Goal: Find specific page/section: Find specific page/section

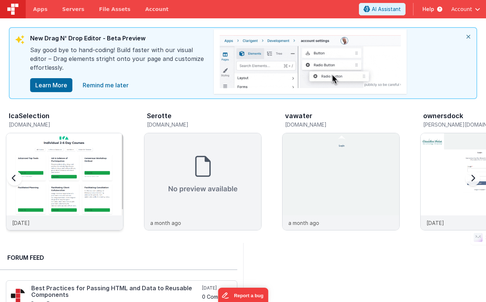
click at [72, 166] on div at bounding box center [64, 174] width 117 height 82
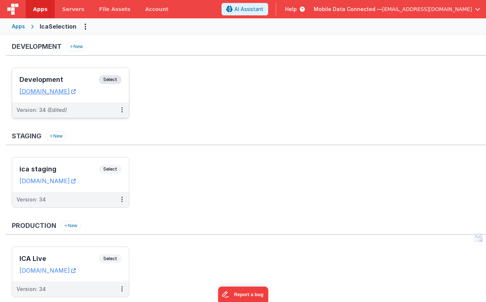
click at [109, 79] on span "Select" at bounding box center [110, 79] width 23 height 9
